Goal: Task Accomplishment & Management: Manage account settings

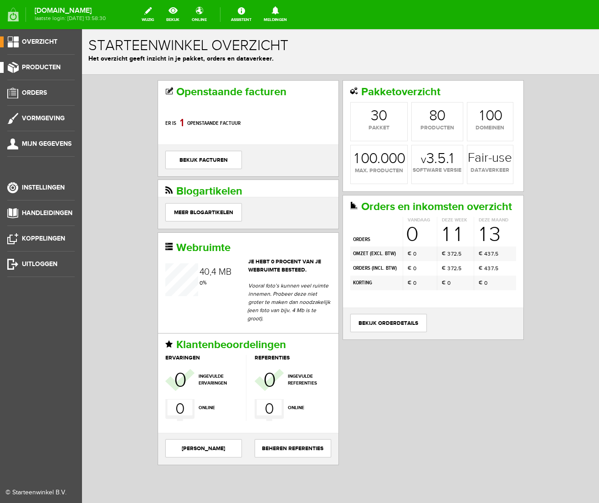
click at [35, 66] on span "Producten" at bounding box center [41, 67] width 39 height 8
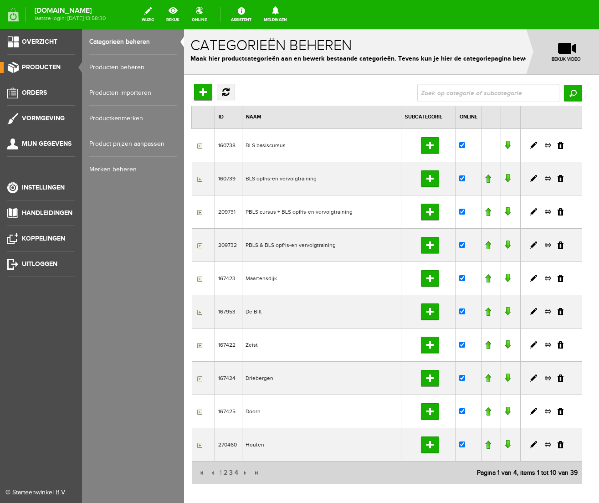
click at [115, 70] on link "Producten beheren" at bounding box center [132, 67] width 87 height 25
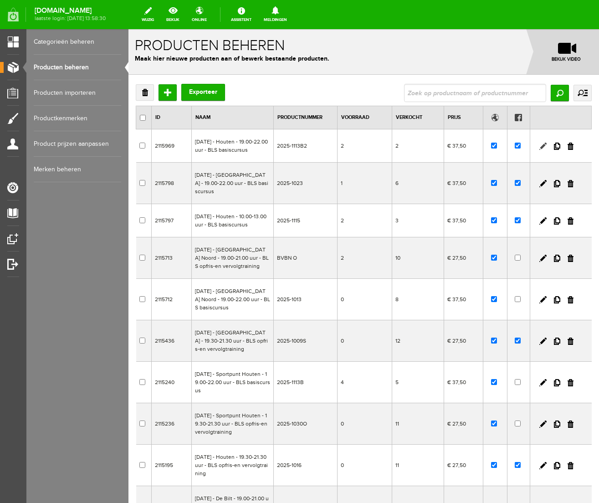
click at [540, 149] on link at bounding box center [542, 145] width 7 height 7
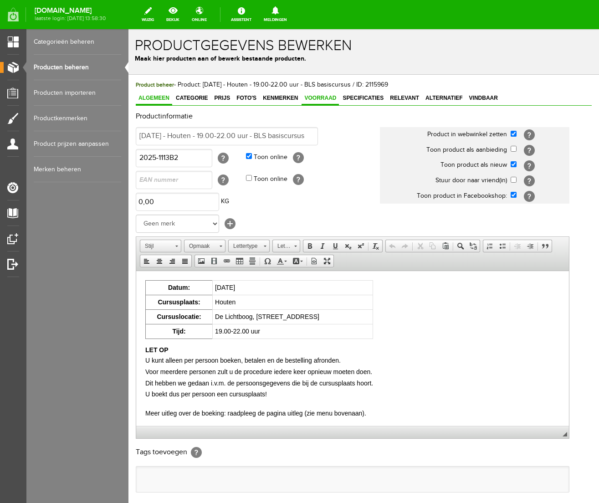
click at [331, 96] on span "Voorraad" at bounding box center [319, 98] width 37 height 6
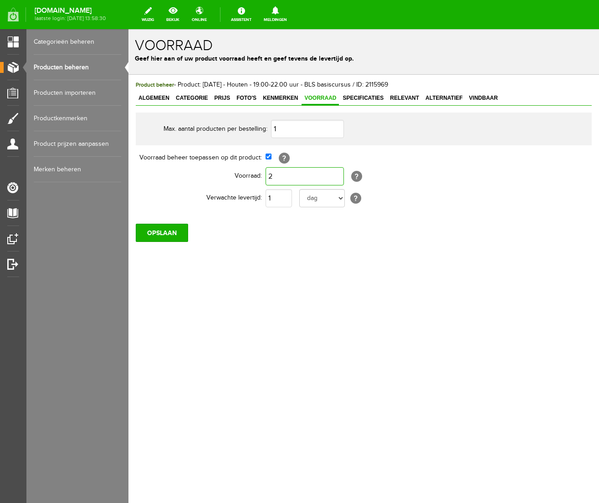
click at [275, 179] on input "2" at bounding box center [304, 176] width 78 height 18
type input "5"
click at [274, 306] on div "Product beheer - Product: [DATE] - Houten - 19.00-22.00 uur - BLS basiscursus /…" at bounding box center [363, 192] width 470 height 234
click at [155, 233] on input "OPSLAAN" at bounding box center [162, 233] width 52 height 18
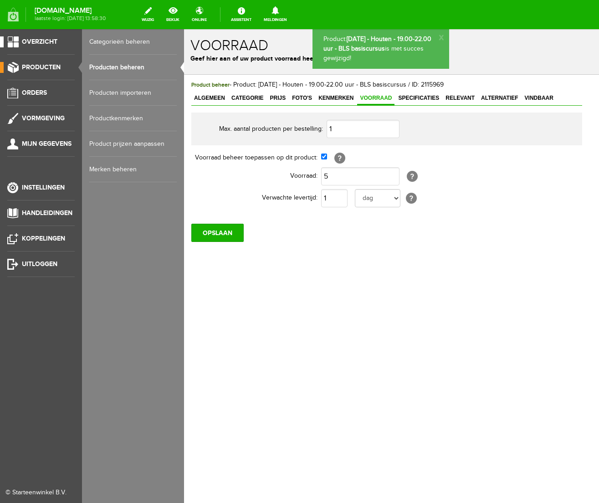
click at [48, 40] on span "Overzicht" at bounding box center [40, 42] width 36 height 8
